Goal: Navigation & Orientation: Locate item on page

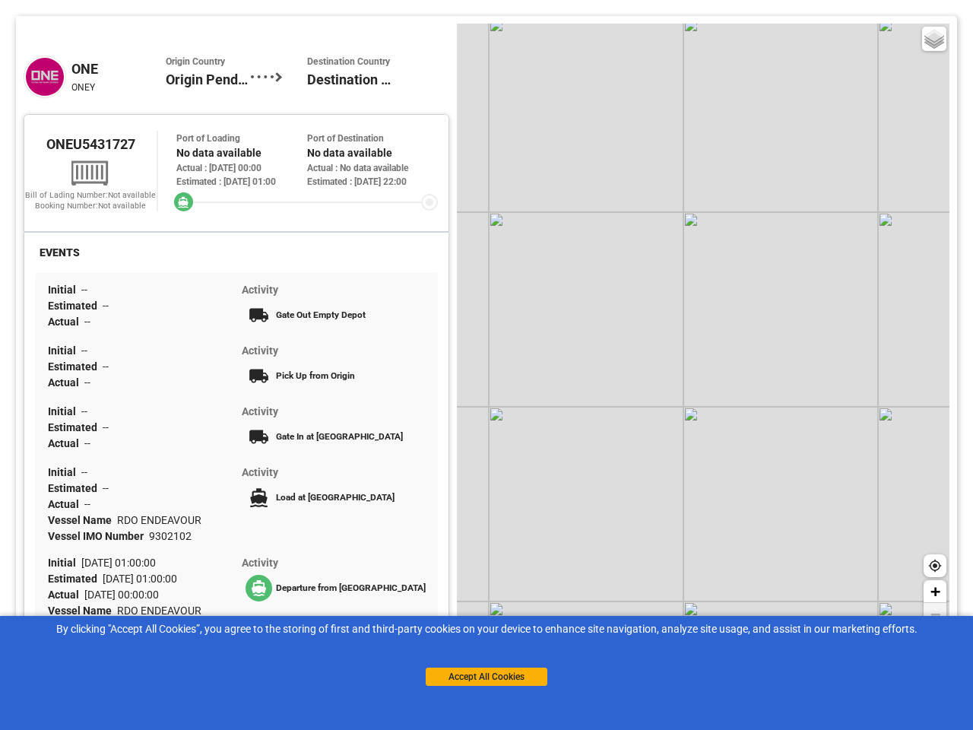
click at [486, 365] on div "Basic Grayscale Streets Dark + −" at bounding box center [703, 326] width 493 height 605
click at [703, 326] on div "Basic Grayscale Streets Dark + −" at bounding box center [703, 326] width 493 height 605
click at [934, 39] on div "Basic Grayscale Streets Dark" at bounding box center [934, 39] width 24 height 24
click at [935, 565] on icon at bounding box center [935, 565] width 12 height 12
click at [935, 591] on span "+" at bounding box center [935, 590] width 10 height 19
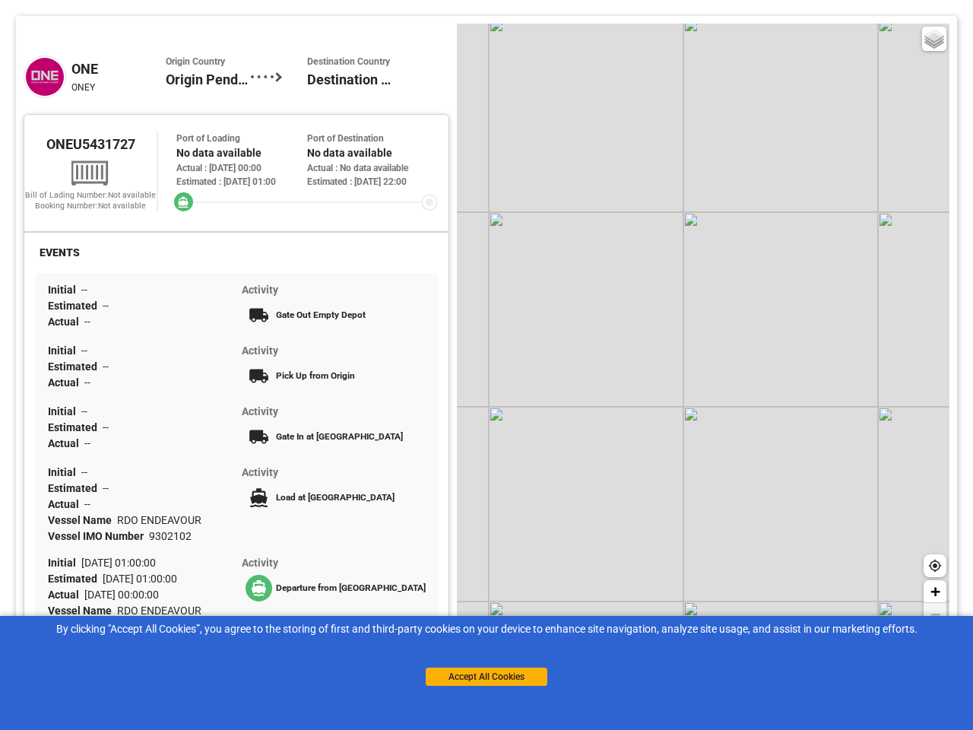
click at [935, 614] on span "−" at bounding box center [935, 613] width 10 height 19
click at [486, 676] on button "Accept All Cookies" at bounding box center [487, 676] width 122 height 18
